Goal: Navigation & Orientation: Find specific page/section

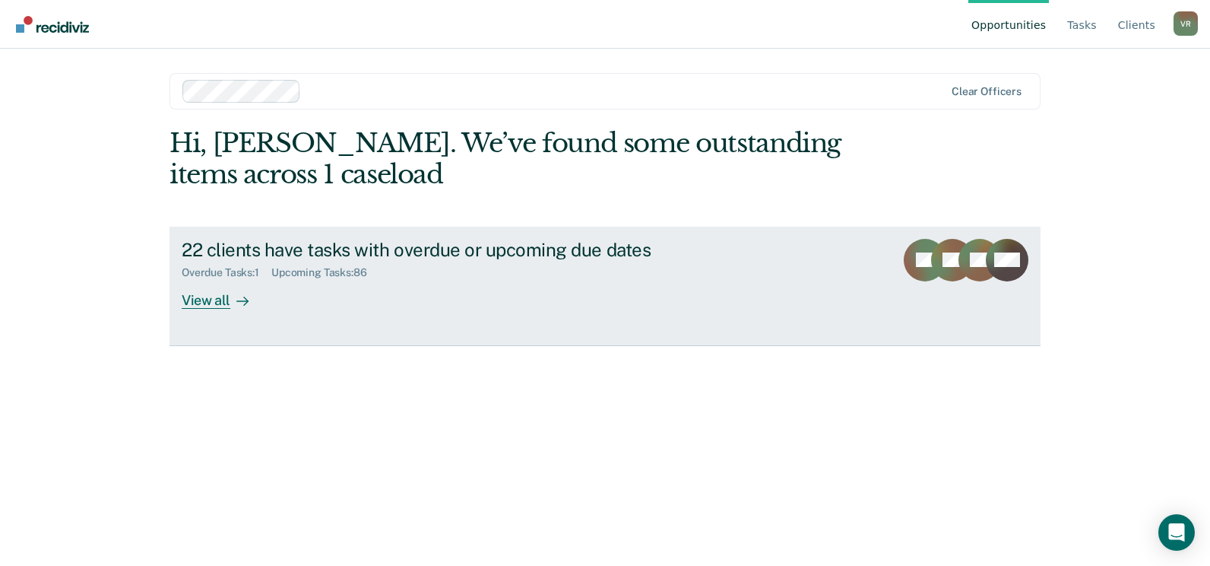
click at [222, 303] on div "View all" at bounding box center [224, 294] width 85 height 30
